Goal: Task Accomplishment & Management: Manage account settings

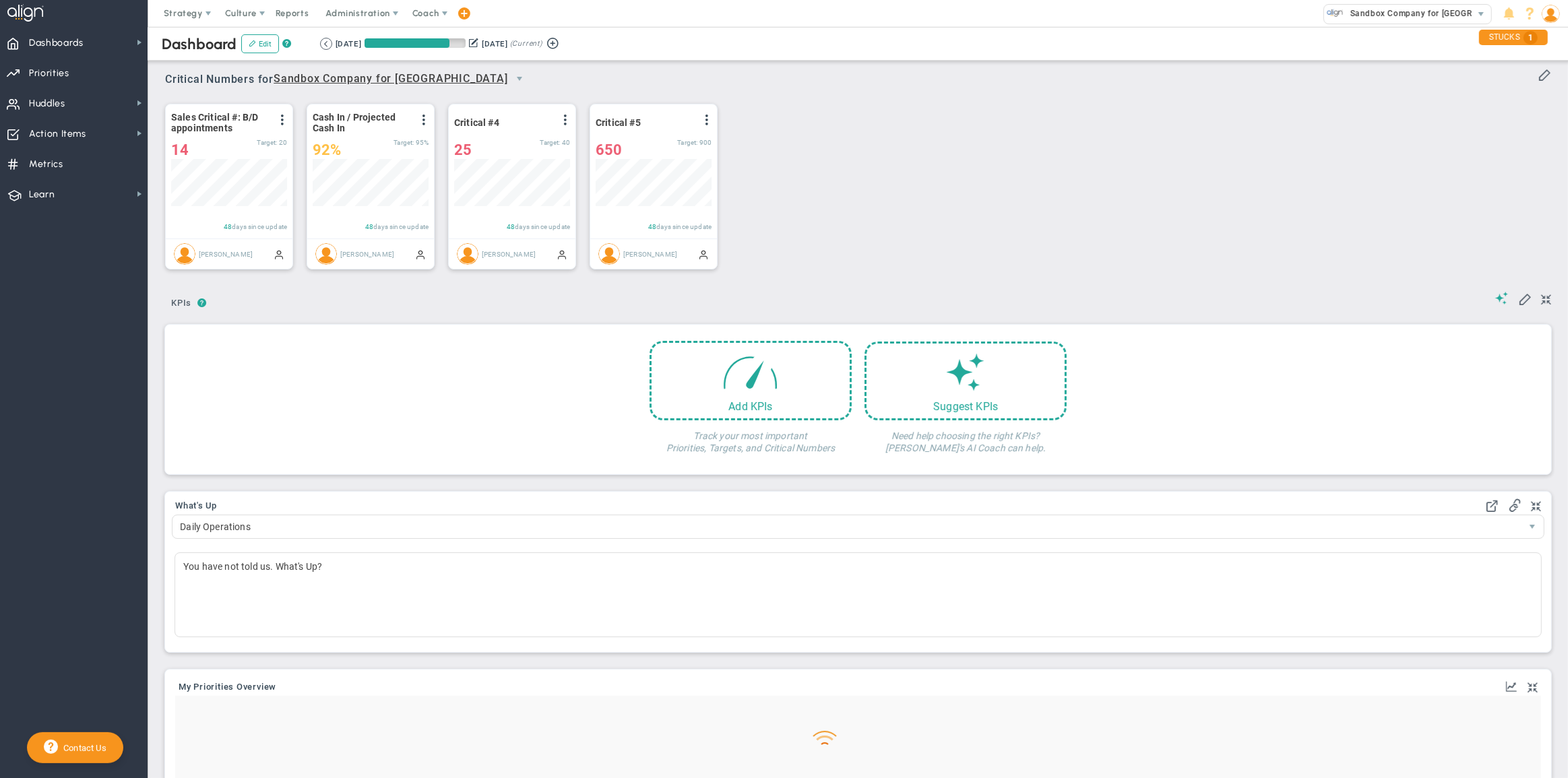
scroll to position [47, 116]
click at [133, 104] on span "Huddles Huddles" at bounding box center [74, 103] width 148 height 30
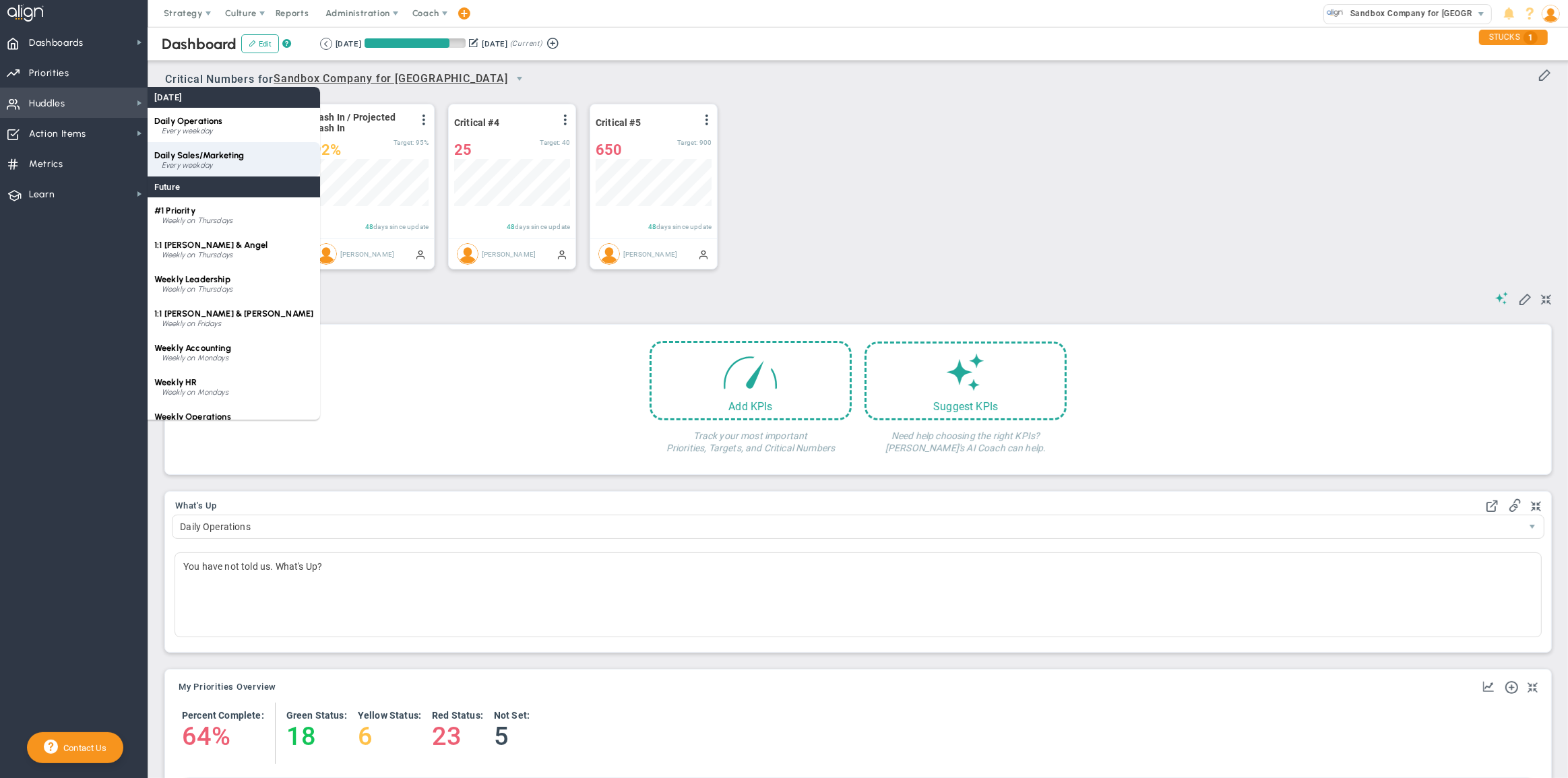
click at [210, 156] on span "Daily Sales/Marketing" at bounding box center [199, 155] width 90 height 10
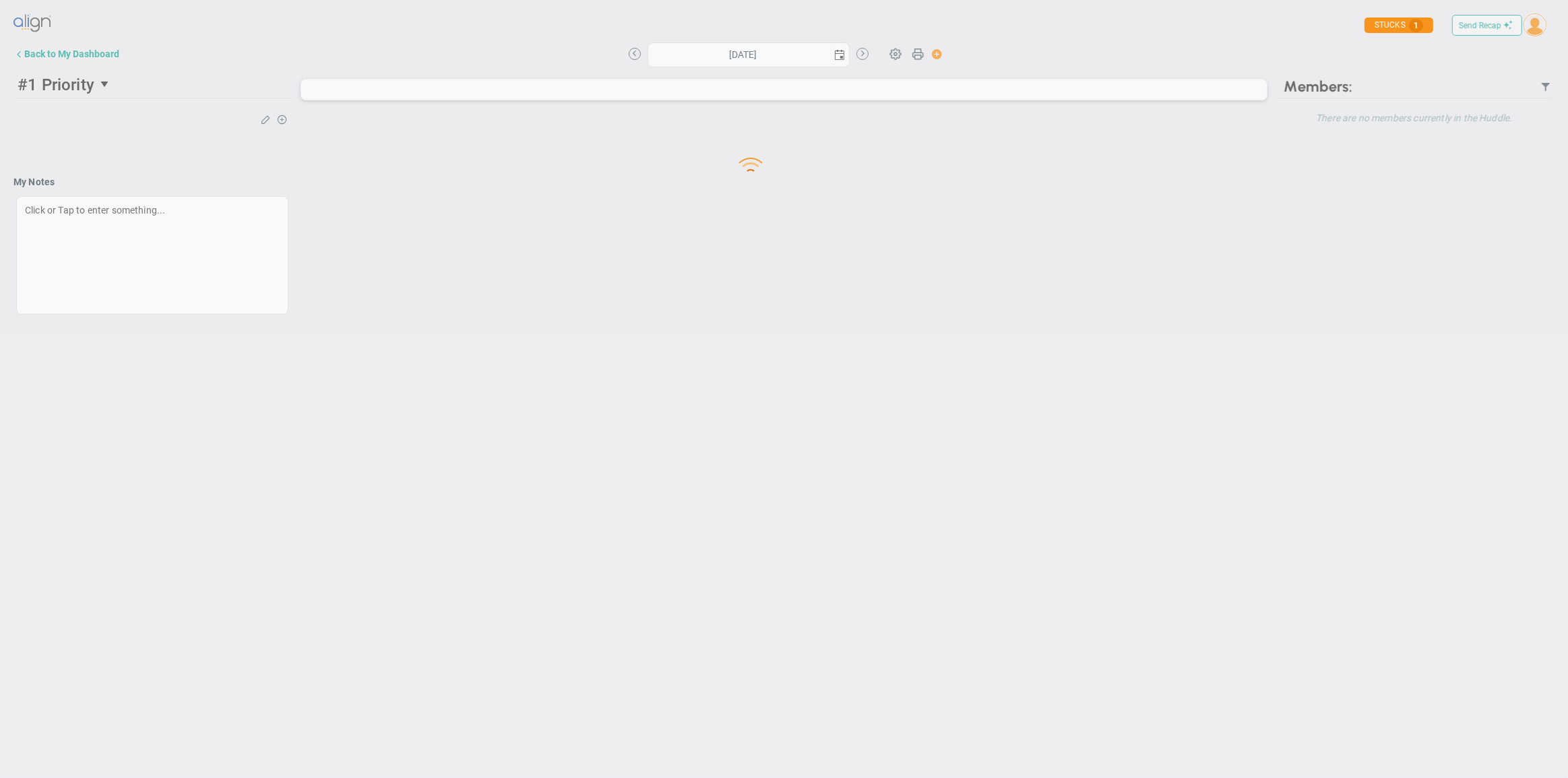
type input "[DATE]"
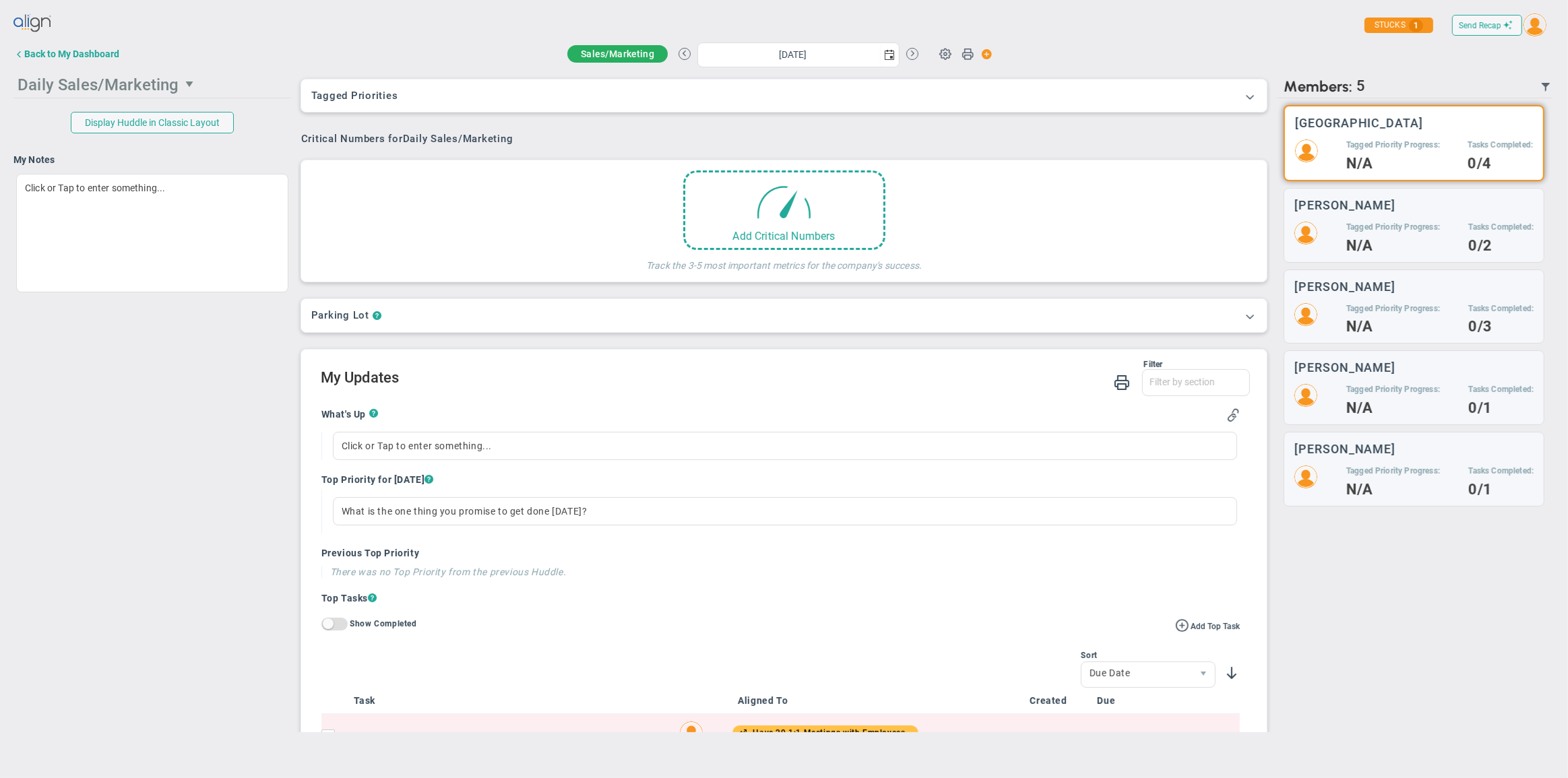
click at [147, 91] on span "Daily Sales/Marketing" at bounding box center [97, 84] width 161 height 19
click at [42, 53] on div "Back to My Dashboard" at bounding box center [71, 54] width 95 height 11
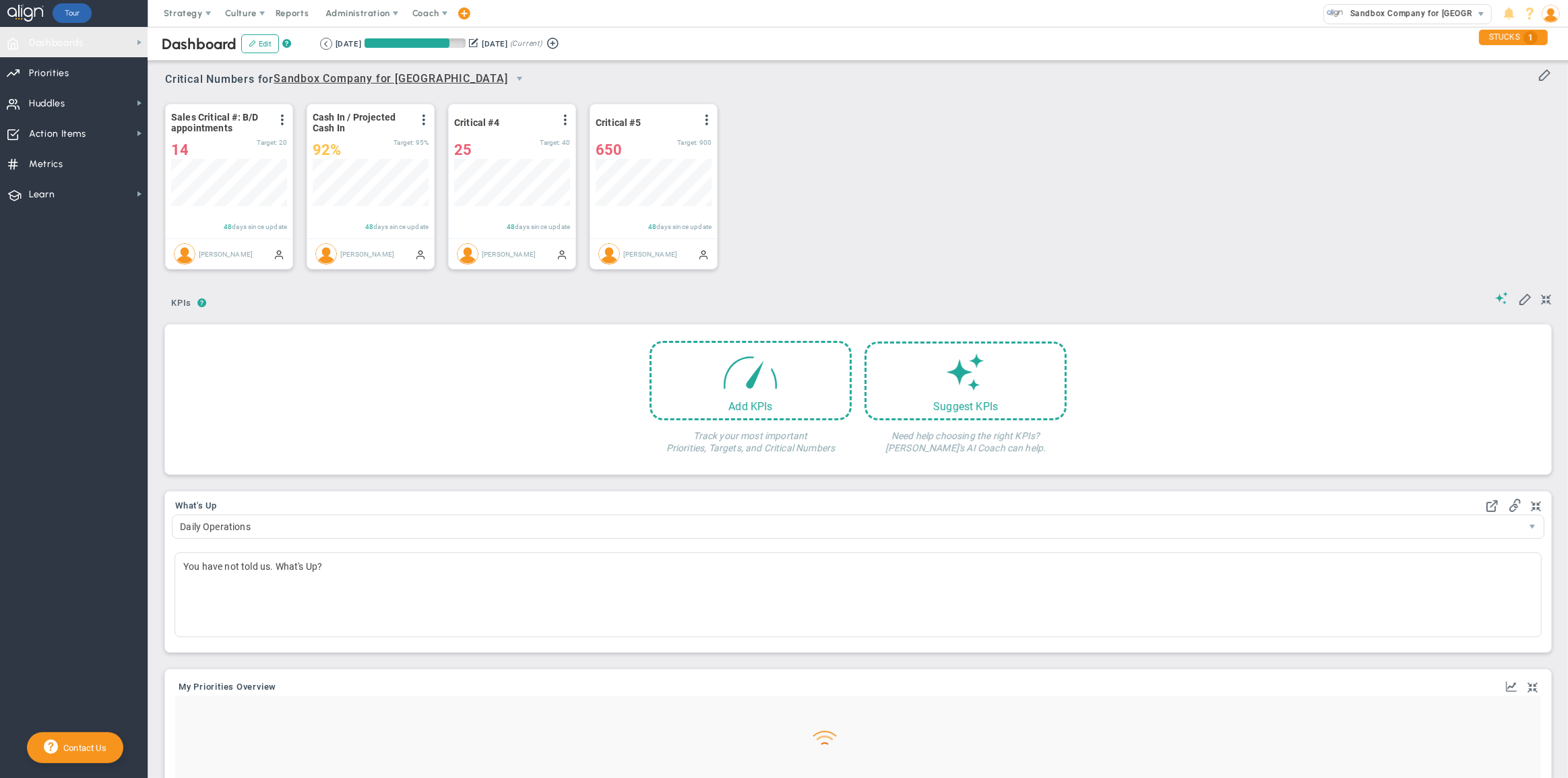
scroll to position [47, 116]
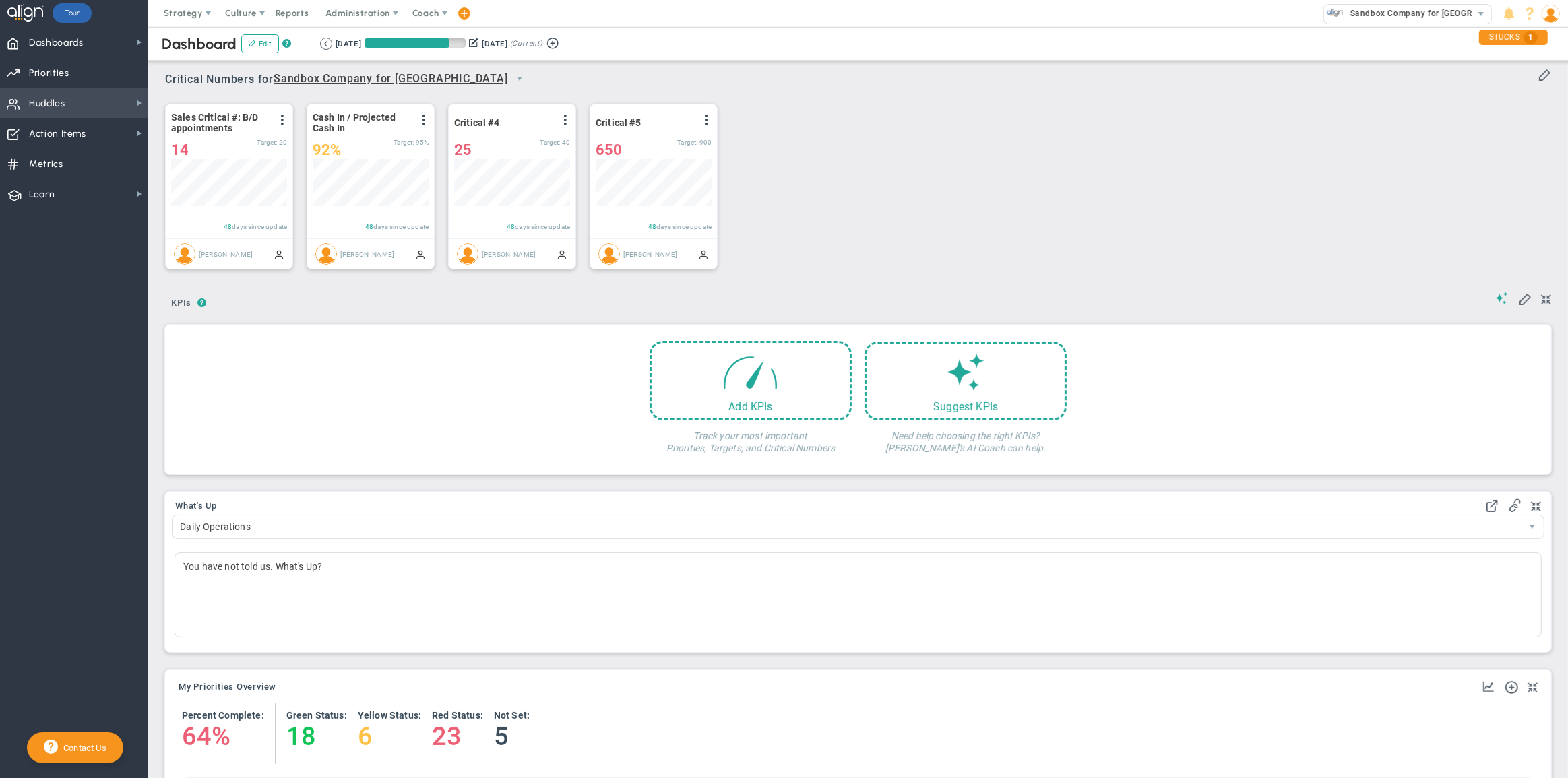
click at [115, 103] on span "Huddles Huddles" at bounding box center [74, 103] width 148 height 30
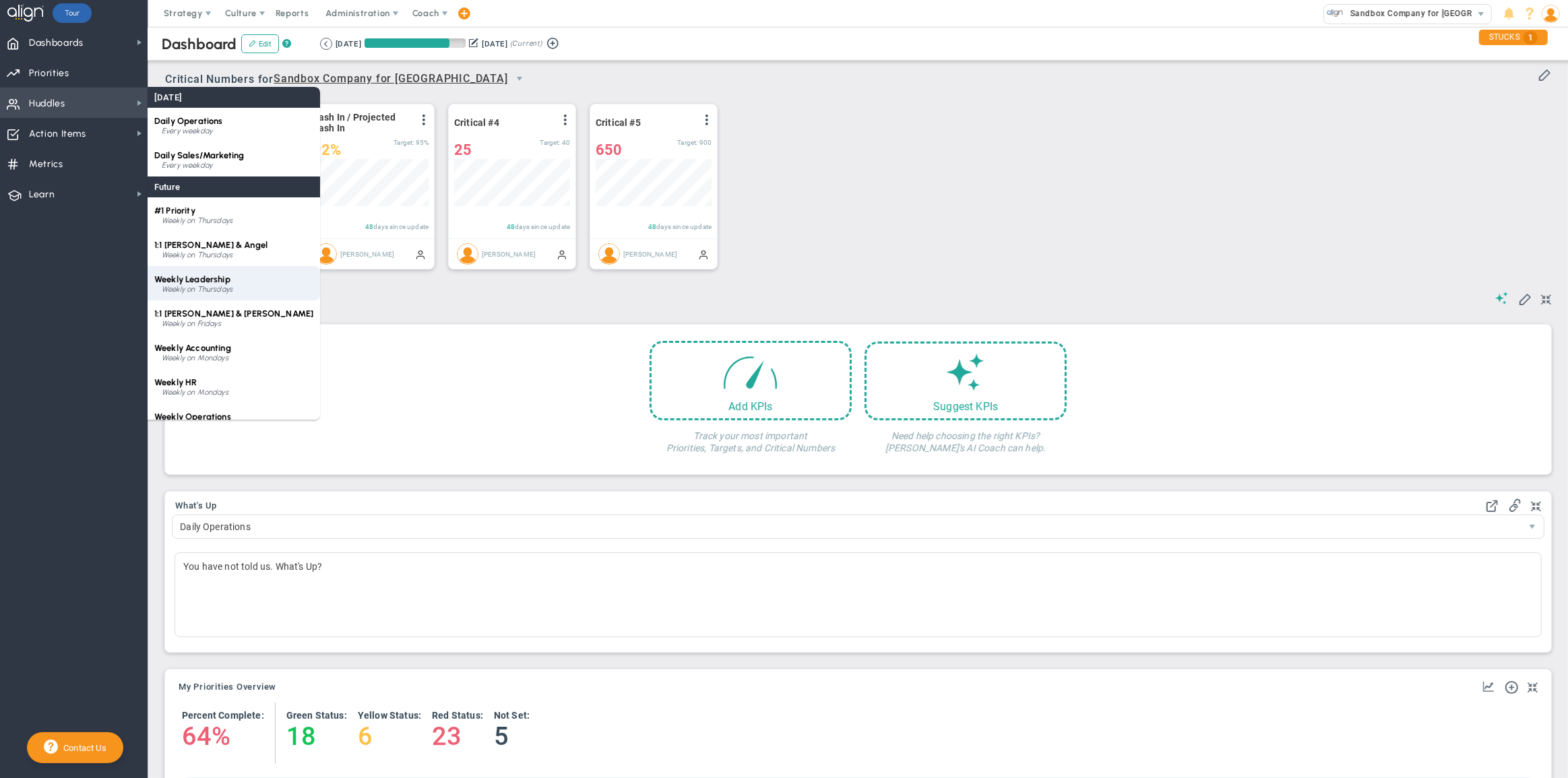
click at [205, 276] on span "Weekly Leadership" at bounding box center [192, 279] width 76 height 10
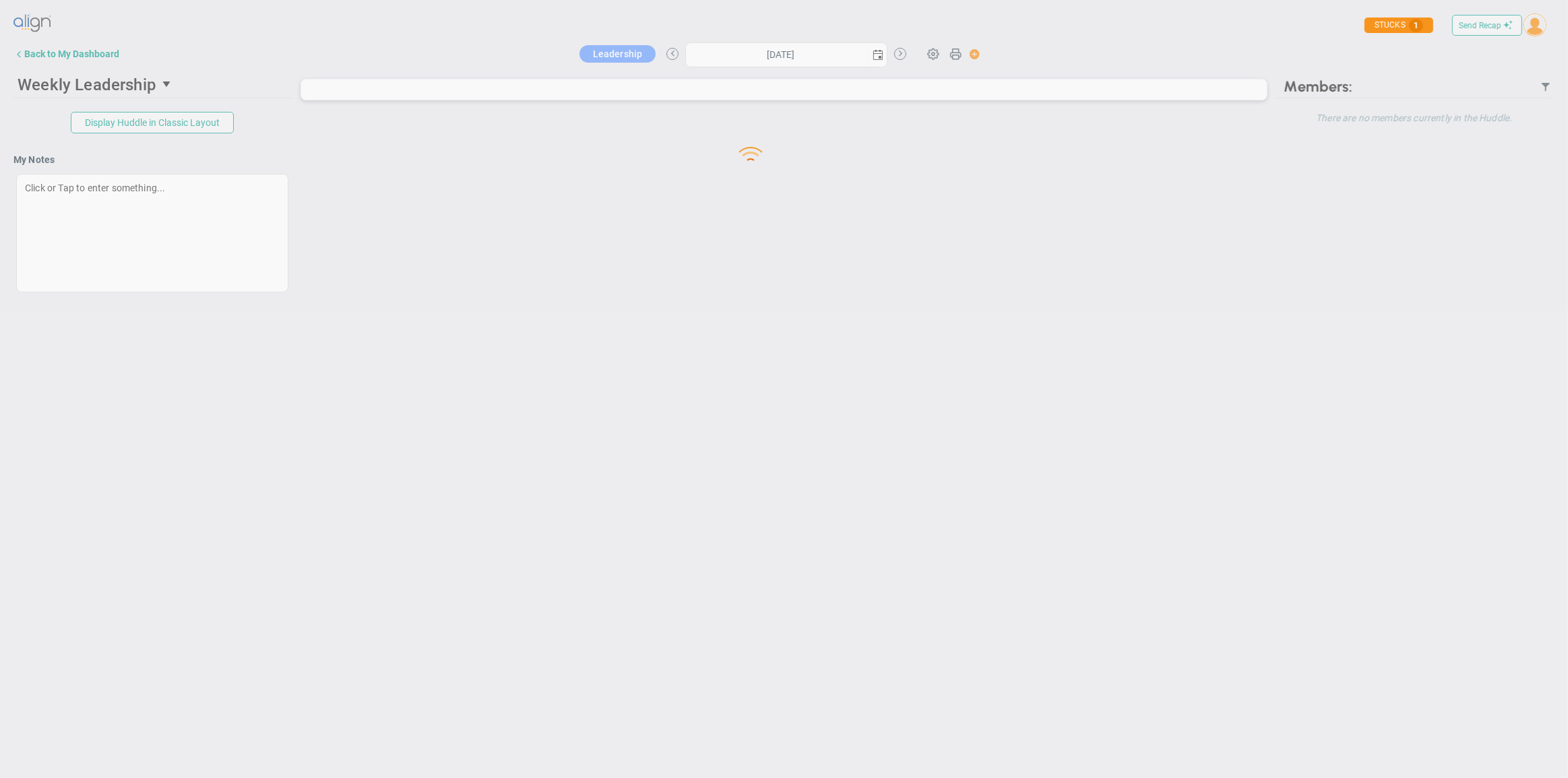
type input "[DATE]"
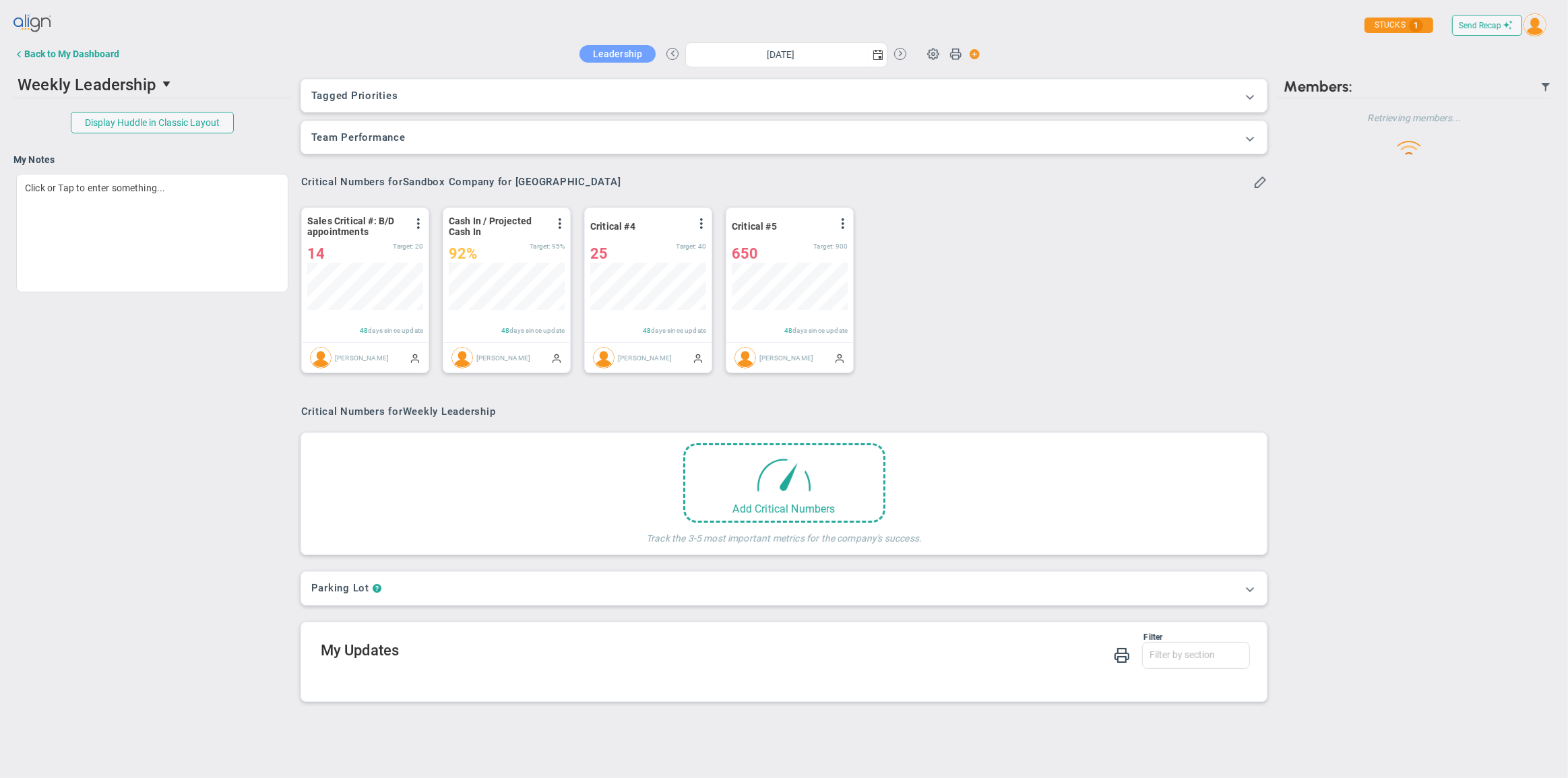
scroll to position [47, 116]
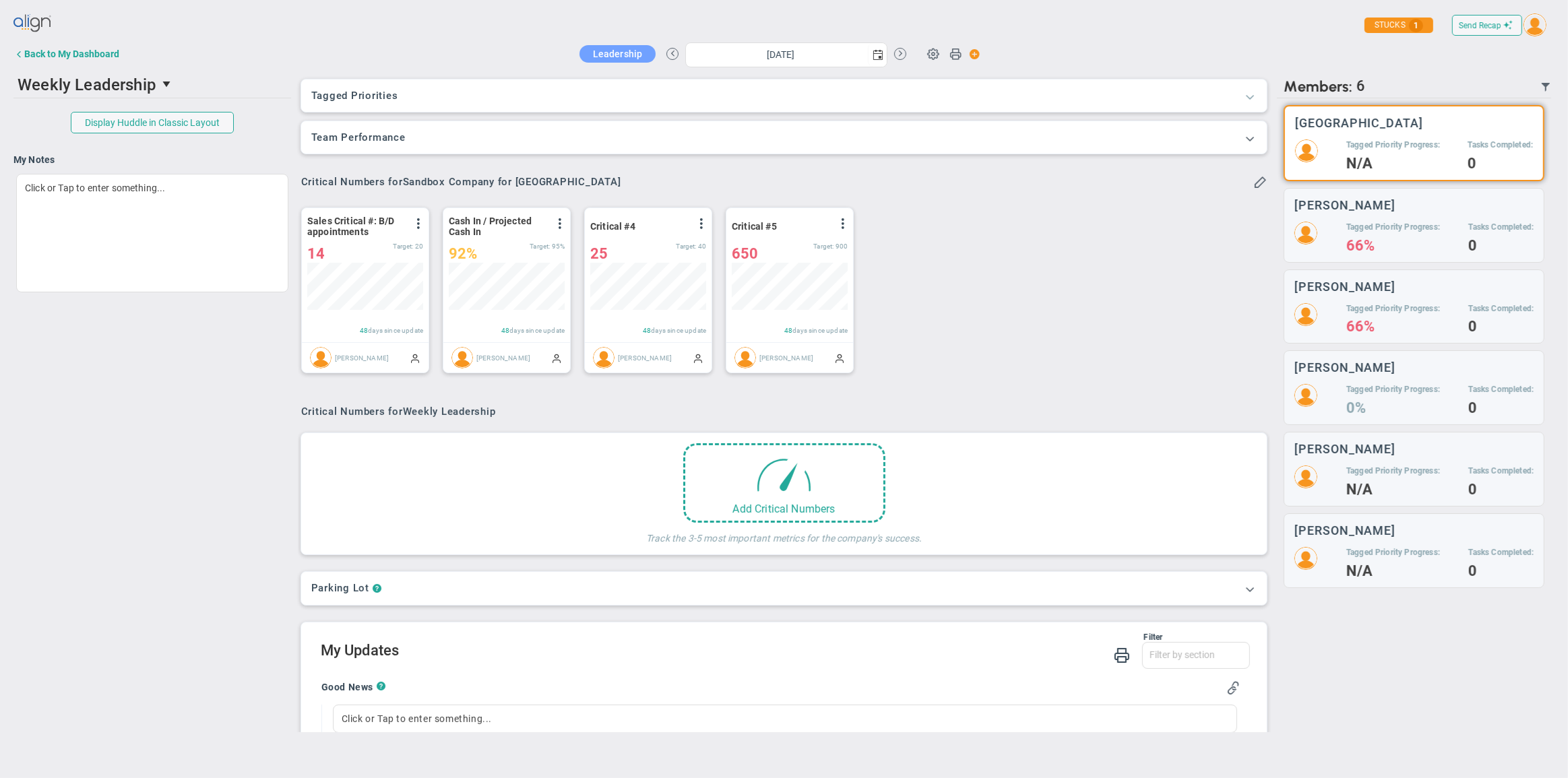
click at [1243, 95] on span at bounding box center [1250, 97] width 14 height 14
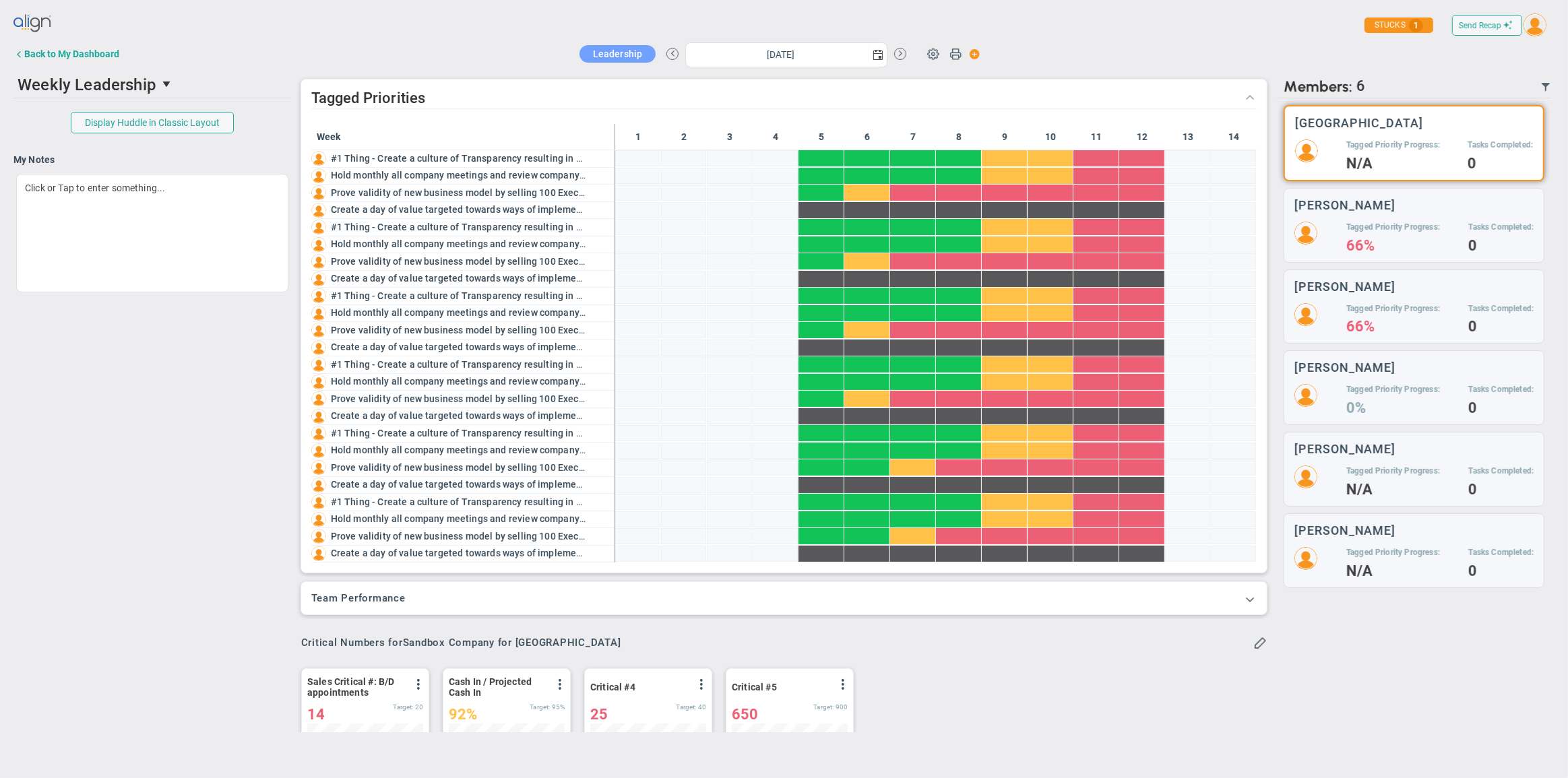
click at [1243, 98] on span at bounding box center [1250, 97] width 14 height 14
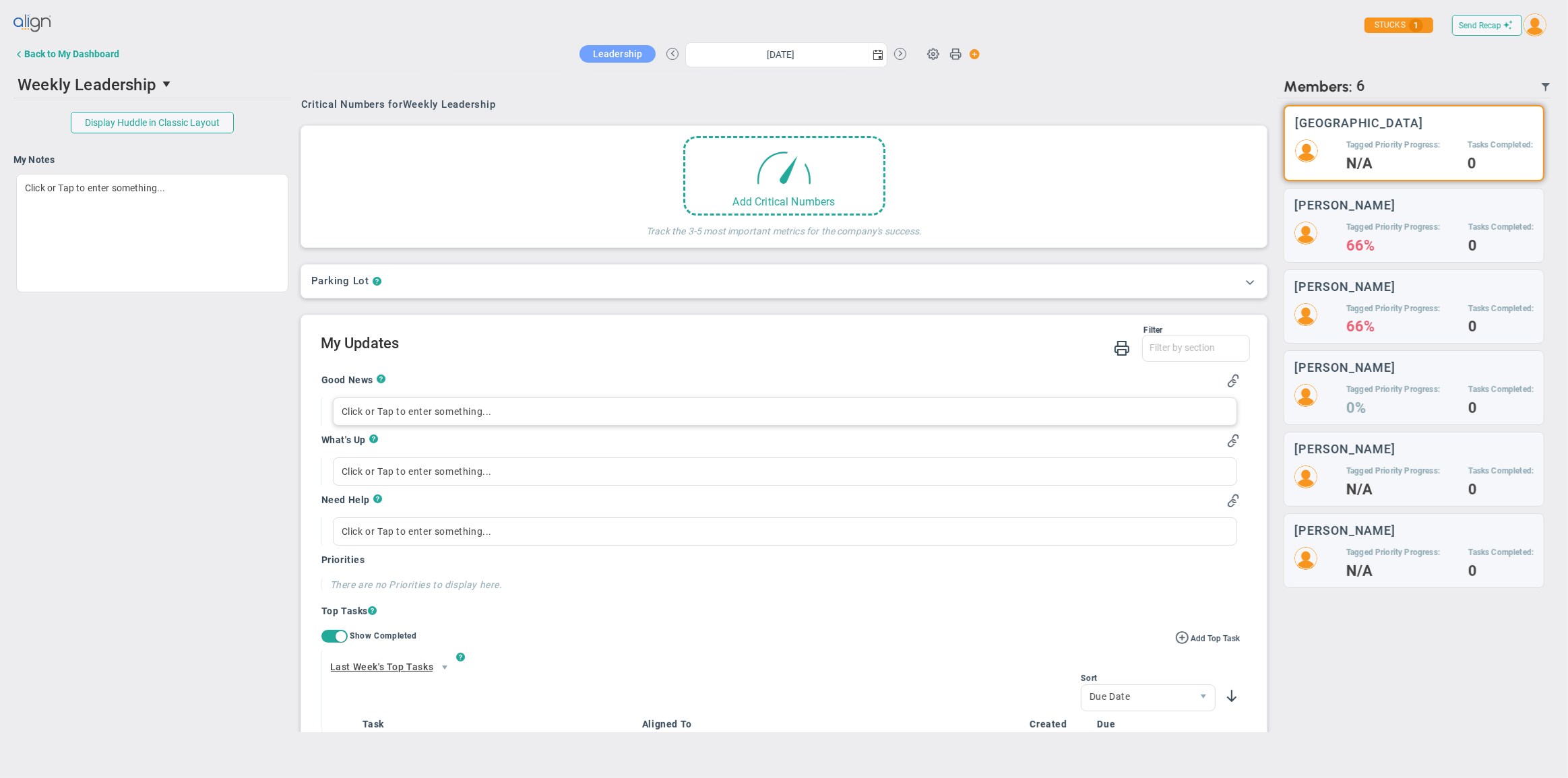
scroll to position [308, 0]
click at [384, 417] on div "Click or Tap to enter something..." at bounding box center [786, 410] width 905 height 28
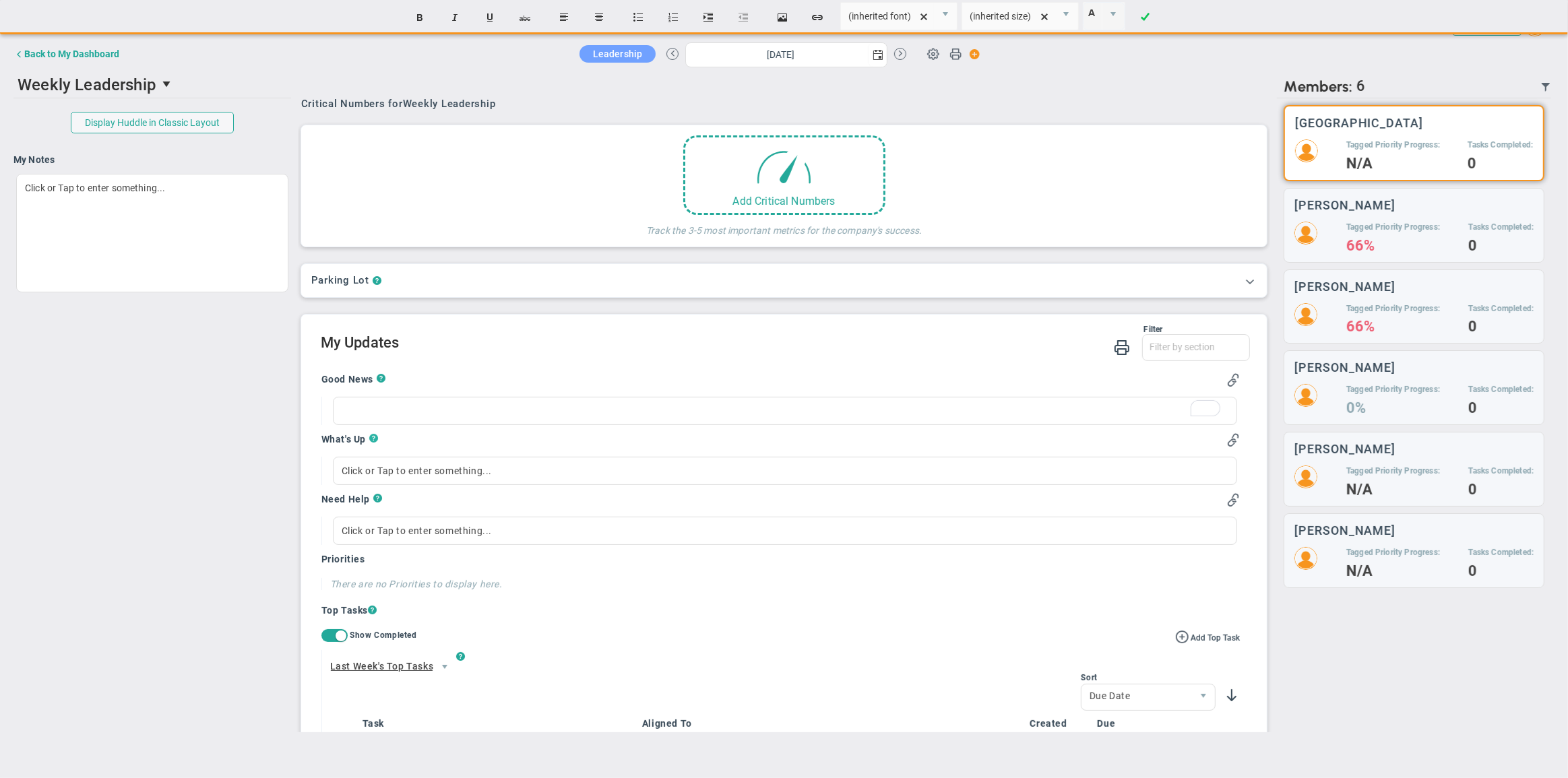
click at [373, 438] on span "?" at bounding box center [374, 441] width 10 height 15
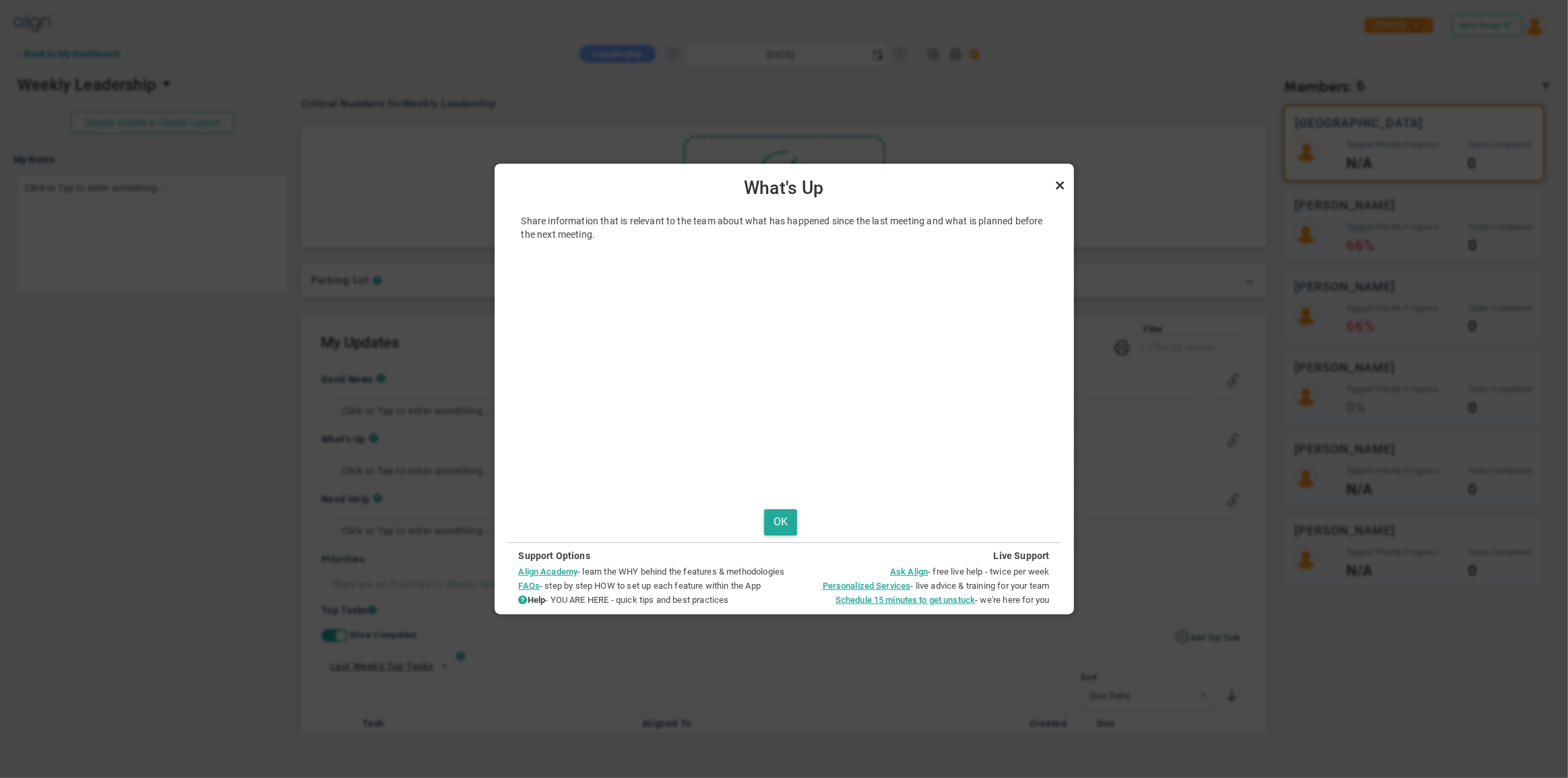
click at [1058, 182] on link "Close" at bounding box center [1060, 184] width 16 height 16
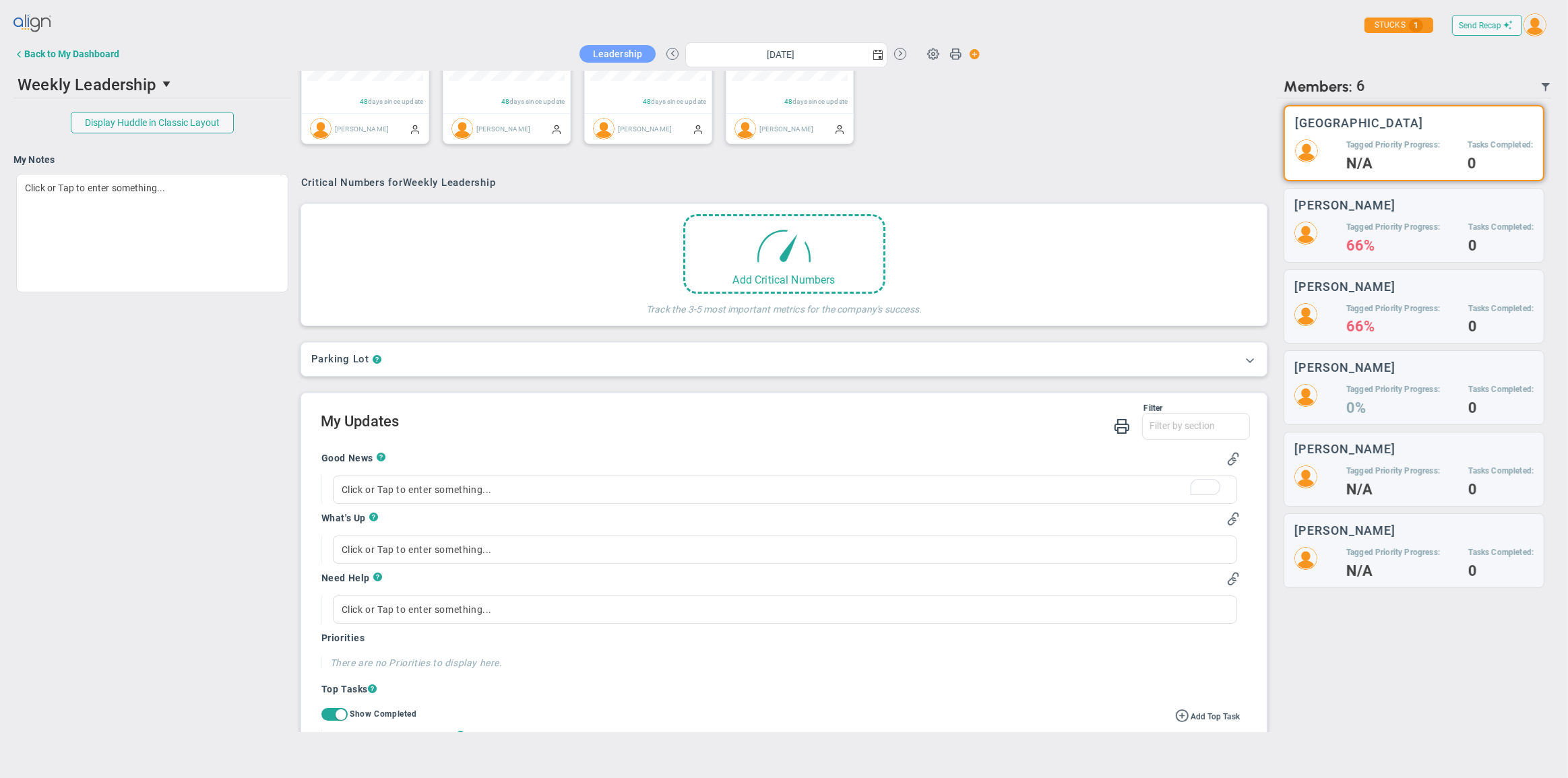
scroll to position [230, 0]
click at [1243, 363] on span at bounding box center [1250, 359] width 14 height 14
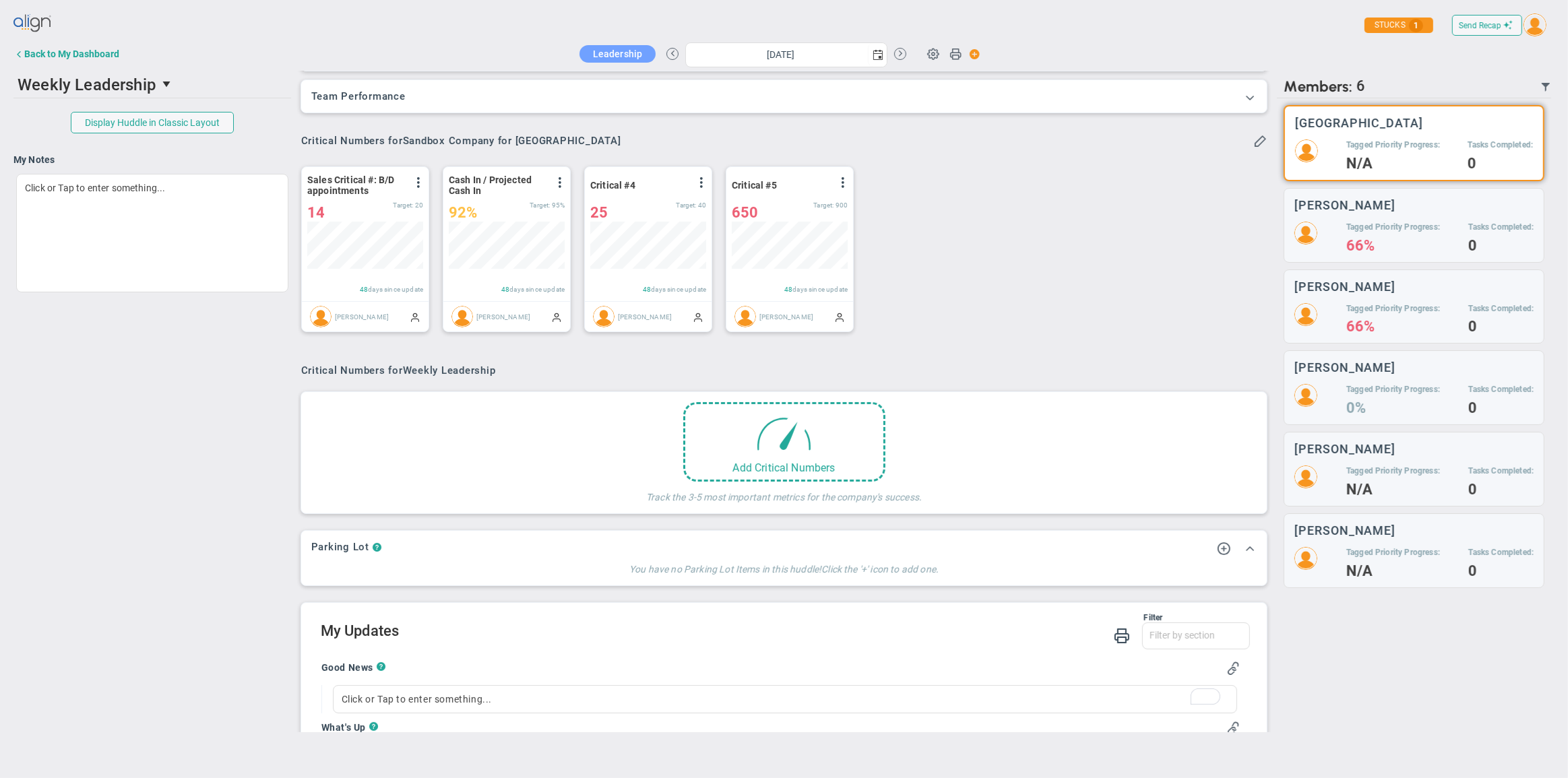
scroll to position [0, 0]
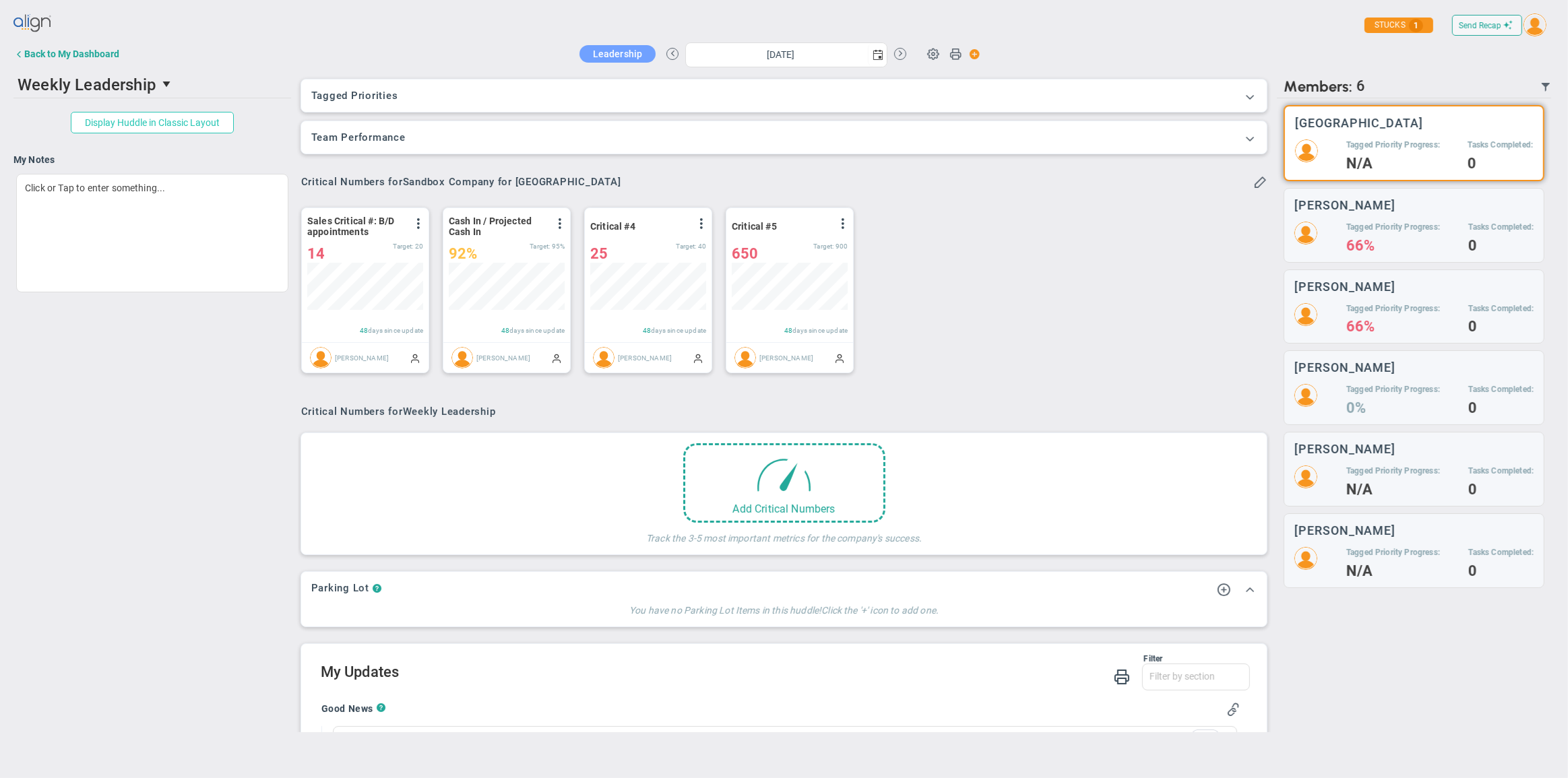
click at [176, 131] on button "Display Huddle in Classic Layout" at bounding box center [152, 122] width 163 height 21
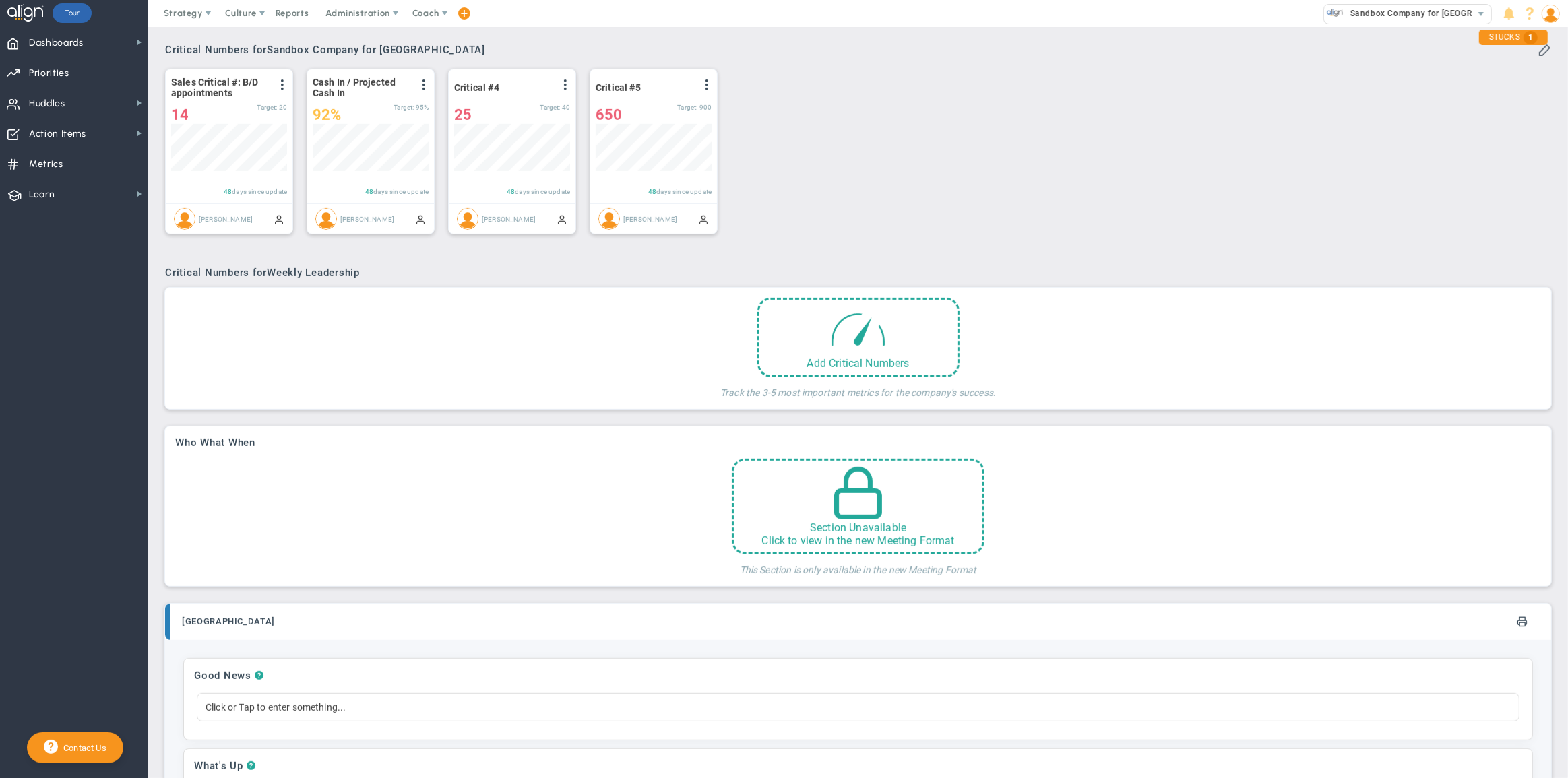
scroll to position [662, 0]
click at [797, 500] on div "Section Unavailable Click to view in the new Meeting Format" at bounding box center [858, 502] width 253 height 95
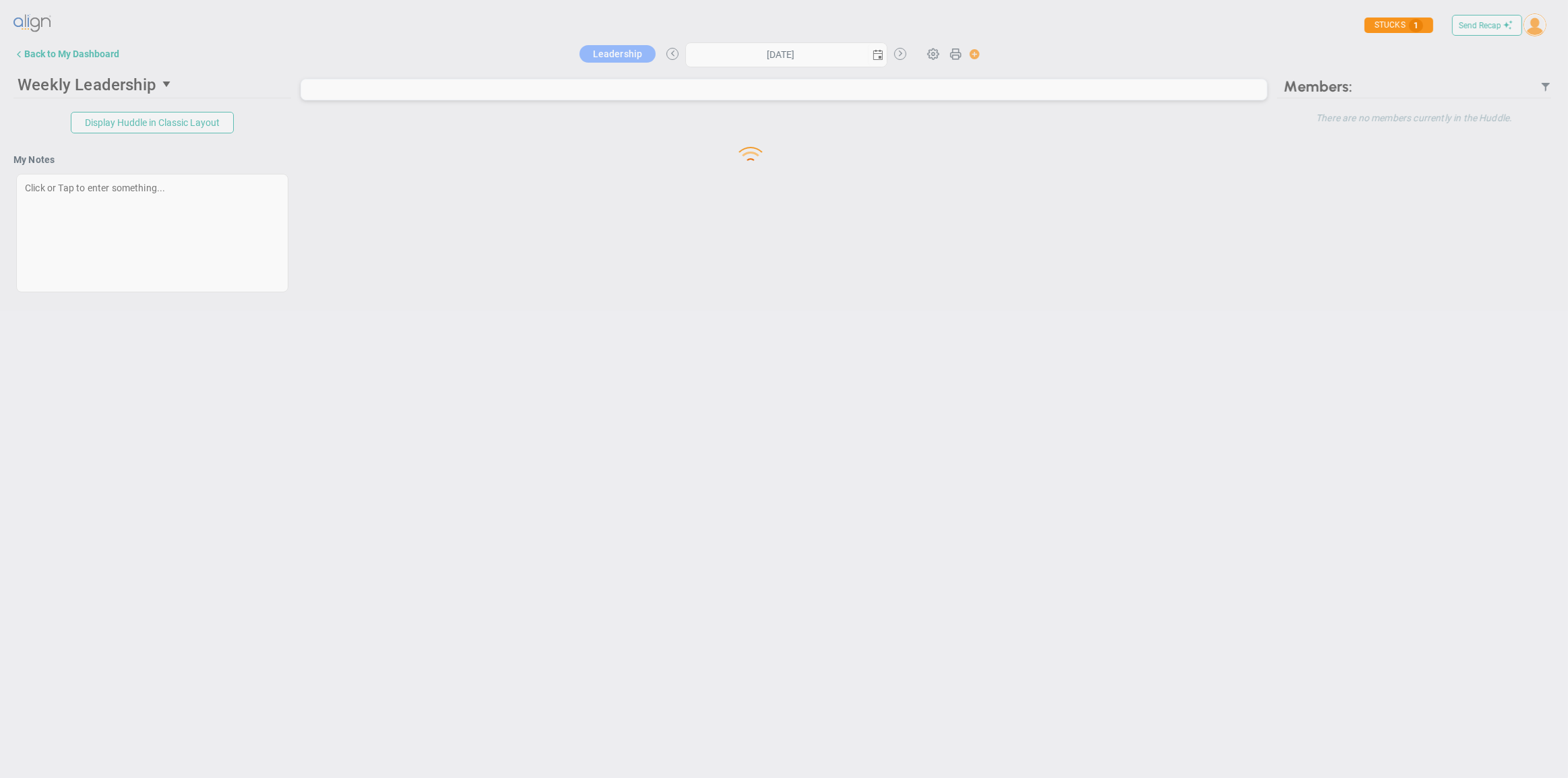
type input "[DATE]"
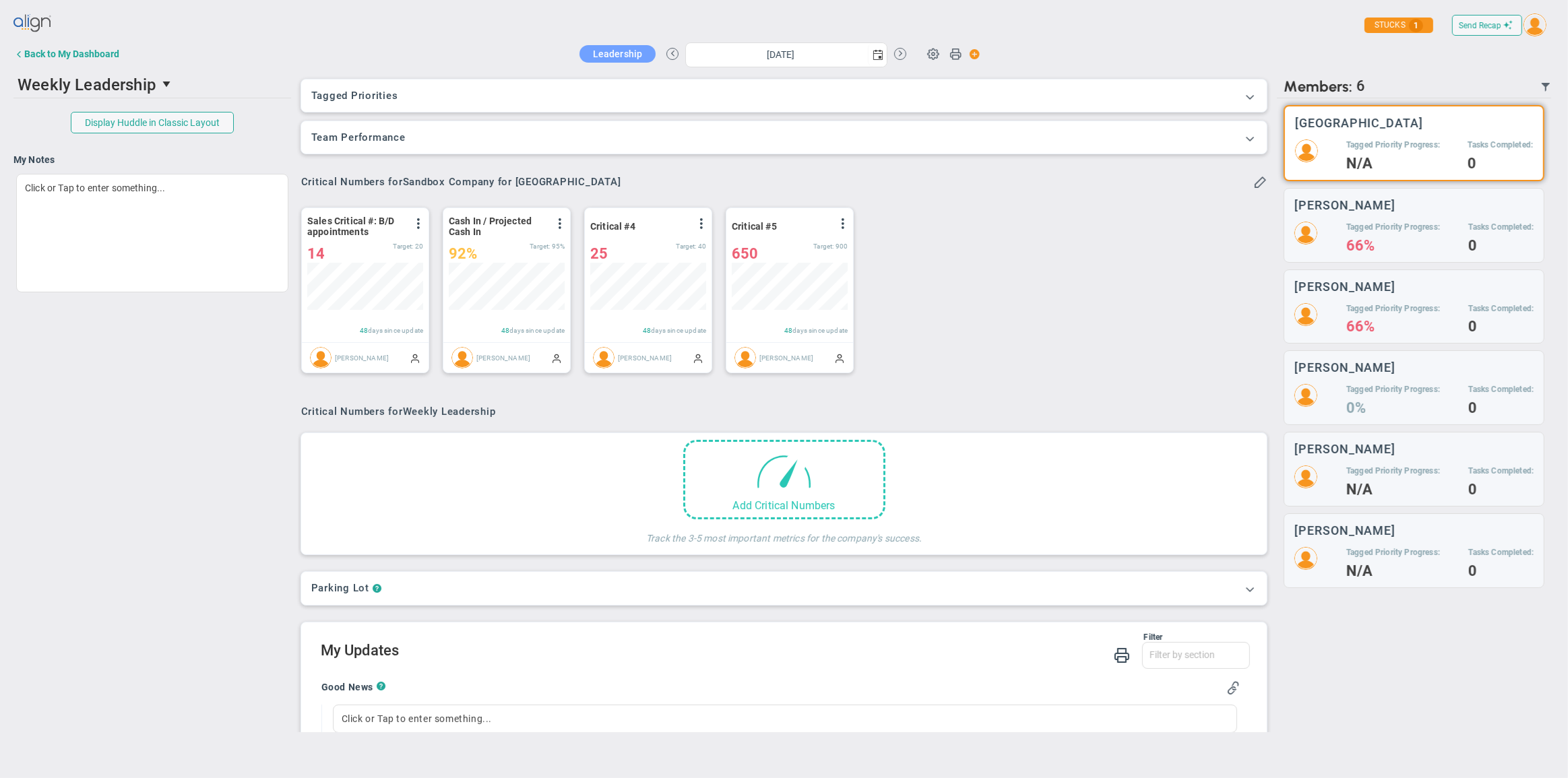
scroll to position [47, 116]
click at [39, 23] on img at bounding box center [33, 23] width 39 height 27
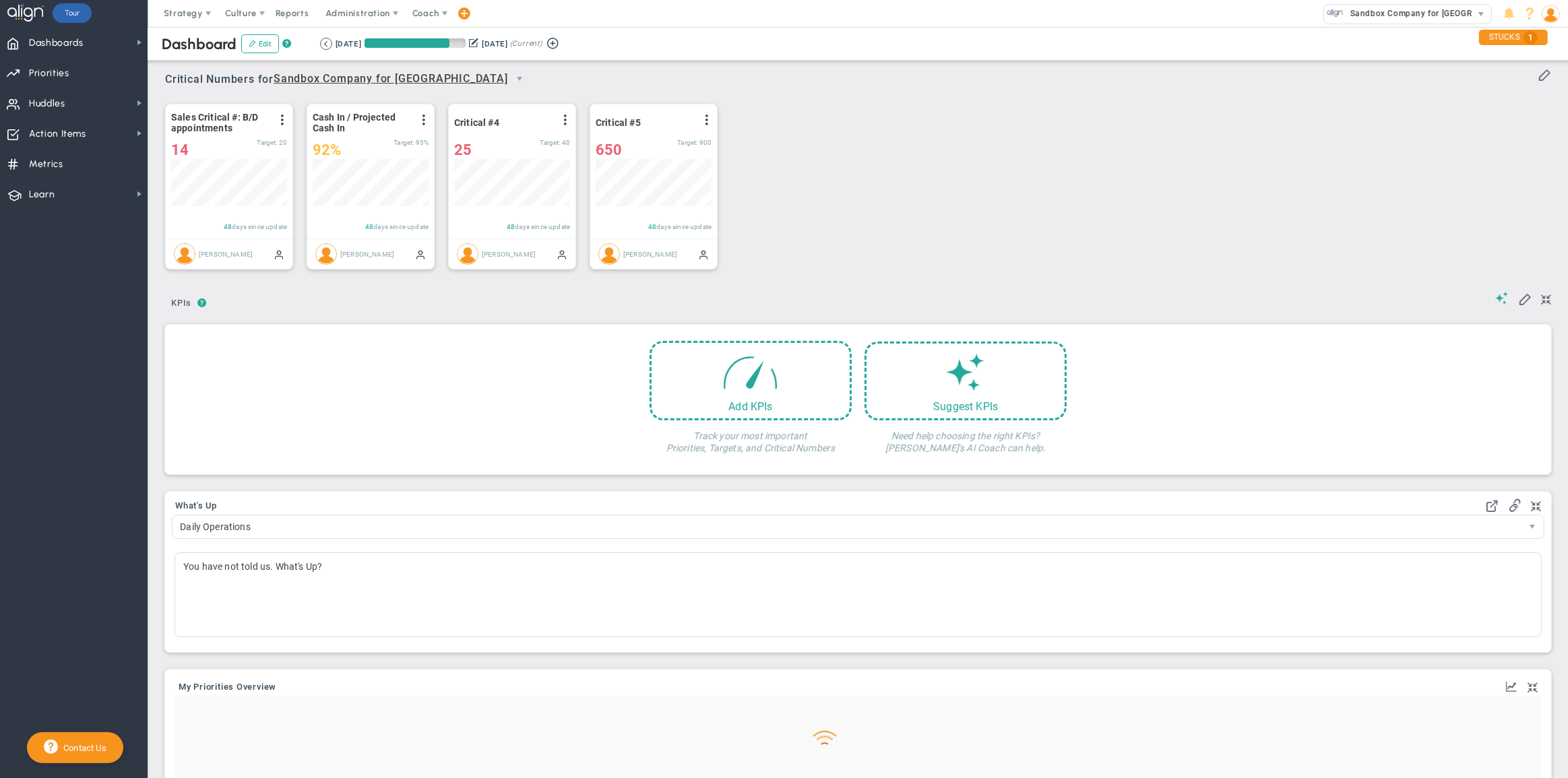
scroll to position [47, 116]
click at [1442, 14] on span "Sandbox Company for [GEOGRAPHIC_DATA]" at bounding box center [1434, 13] width 182 height 17
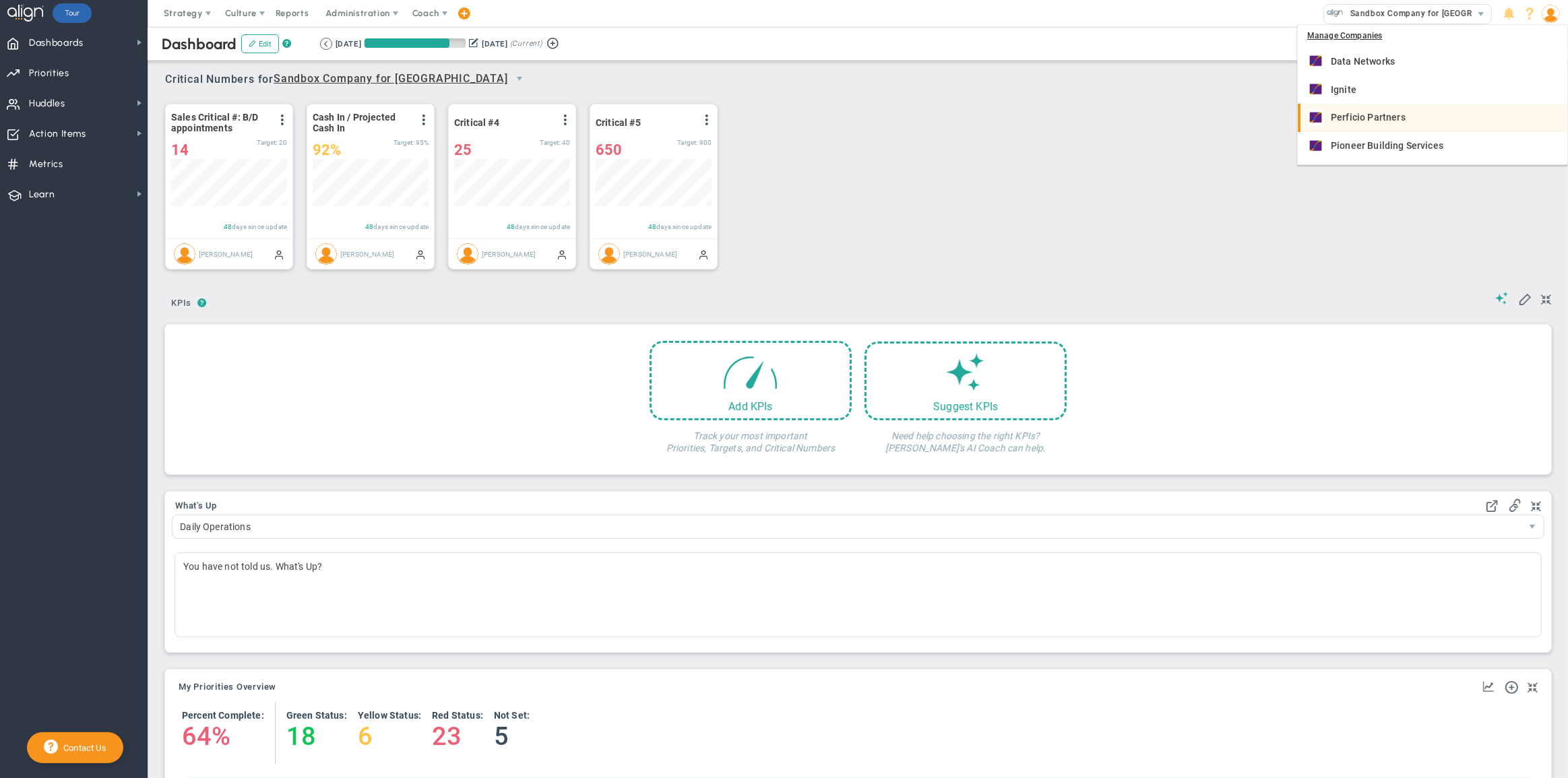
scroll to position [26, 0]
click at [1360, 141] on div "Shore United Bank" at bounding box center [1434, 148] width 254 height 17
